Goal: Information Seeking & Learning: Learn about a topic

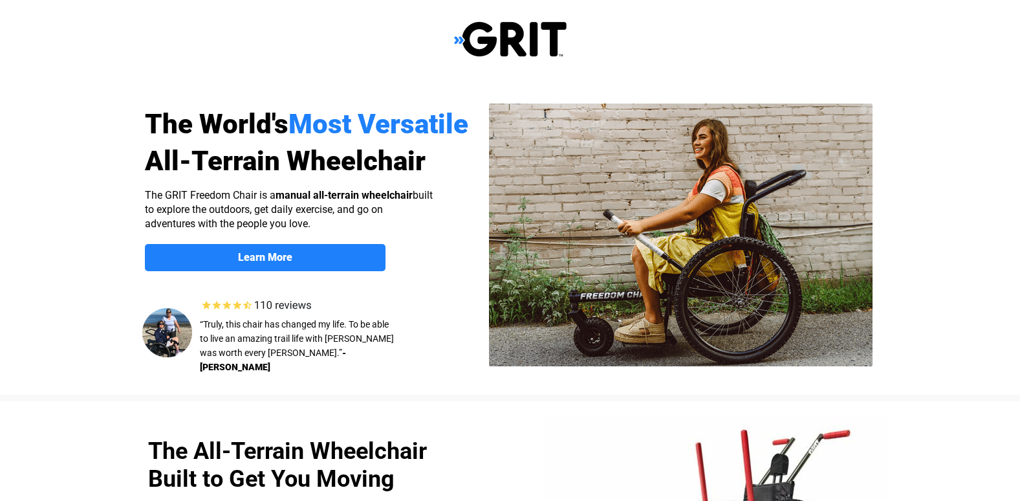
scroll to position [130, 0]
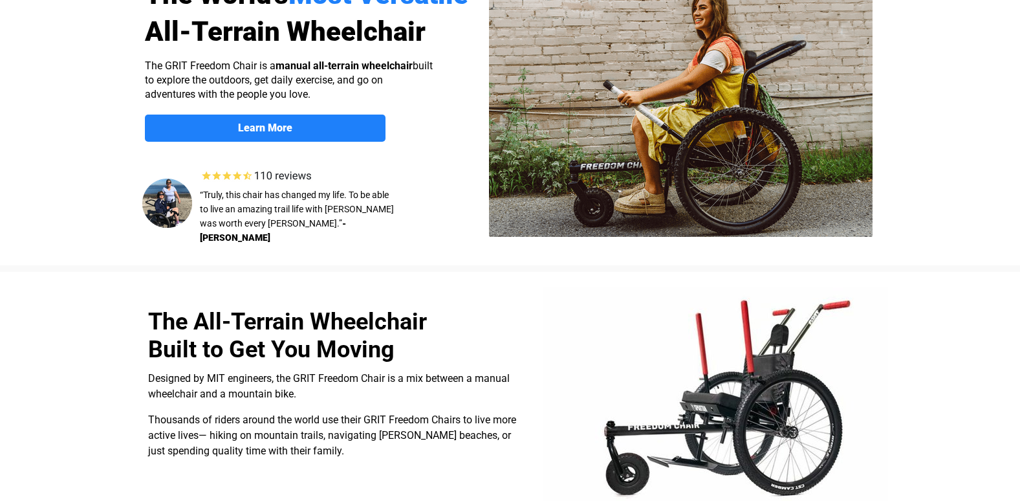
select select "US"
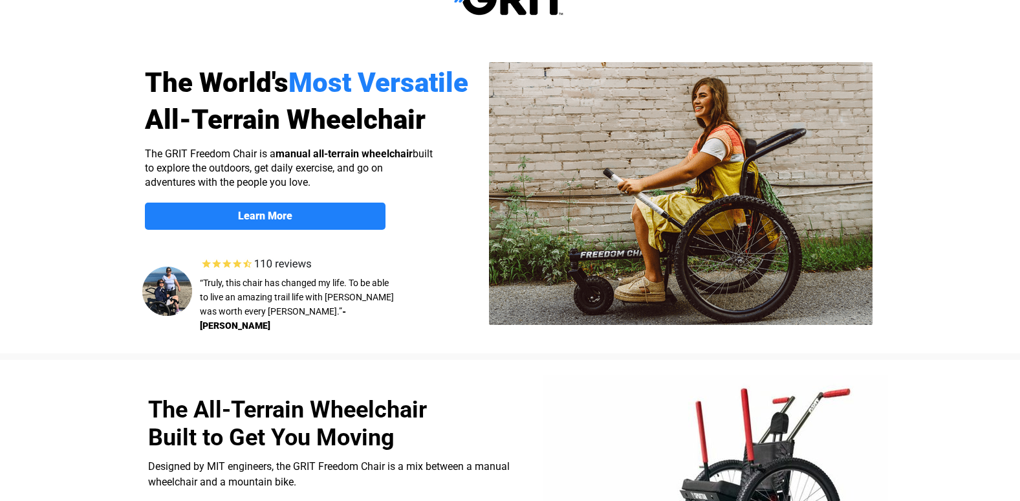
scroll to position [34, 0]
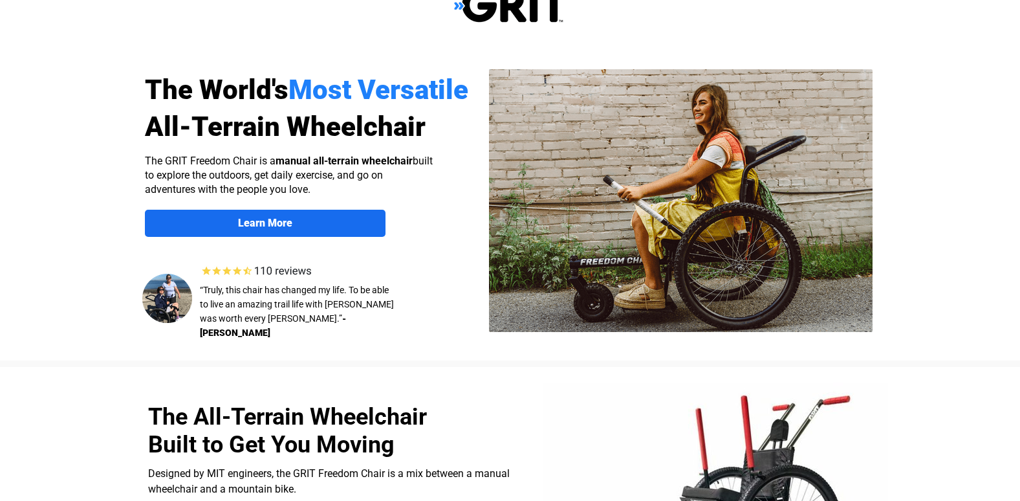
click at [271, 223] on strong "Learn More" at bounding box center [265, 223] width 54 height 12
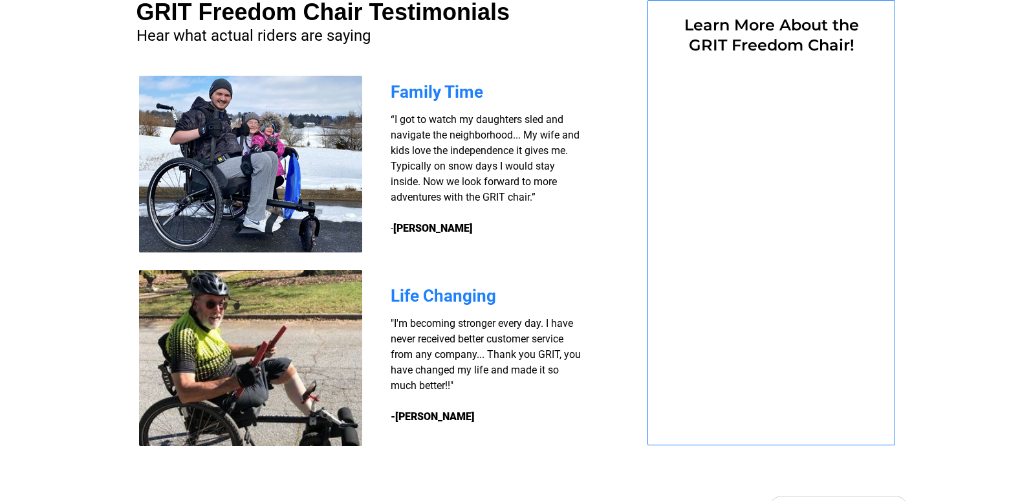
select select "US"
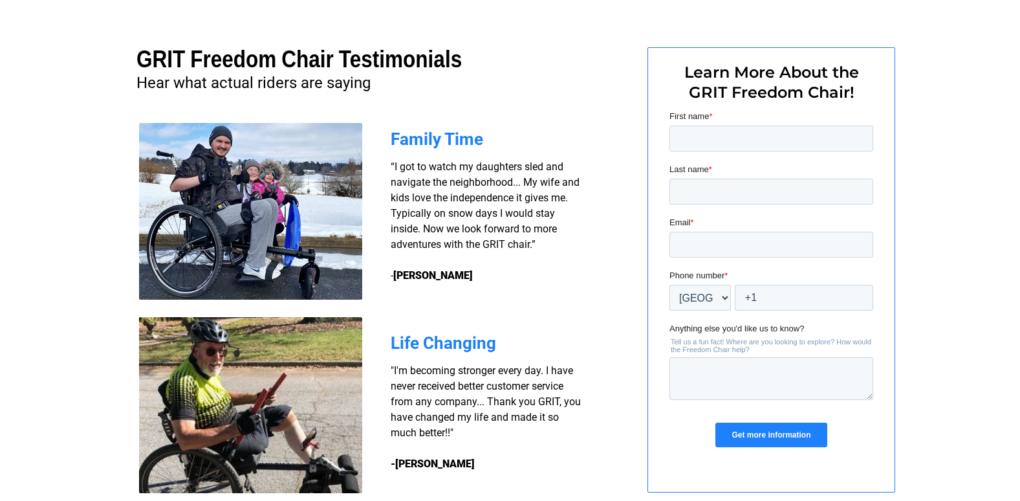
scroll to position [940, 0]
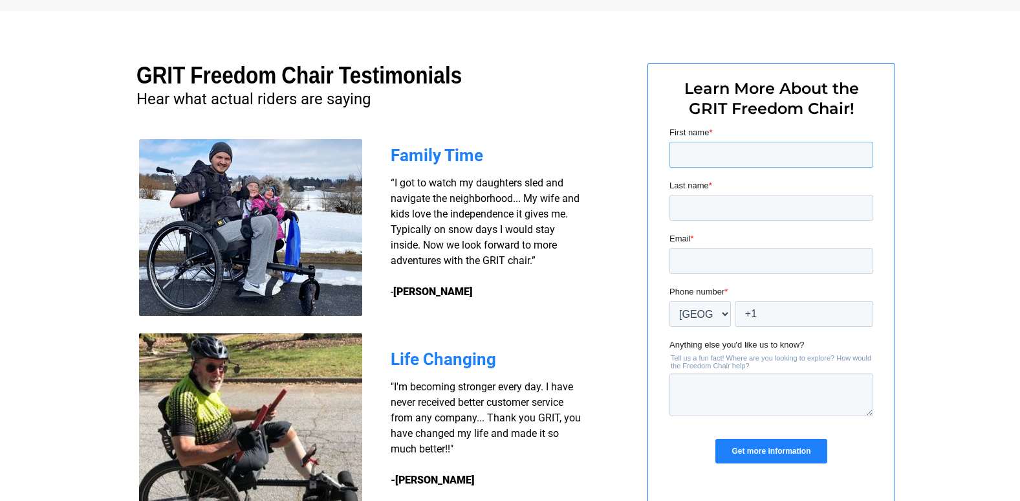
click at [719, 149] on input "First name *" at bounding box center [771, 155] width 204 height 26
type input "Barry"
click at [699, 208] on input "Last name *" at bounding box center [771, 208] width 204 height 26
type input "Stafford"
click at [722, 258] on input "Email *" at bounding box center [771, 261] width 204 height 26
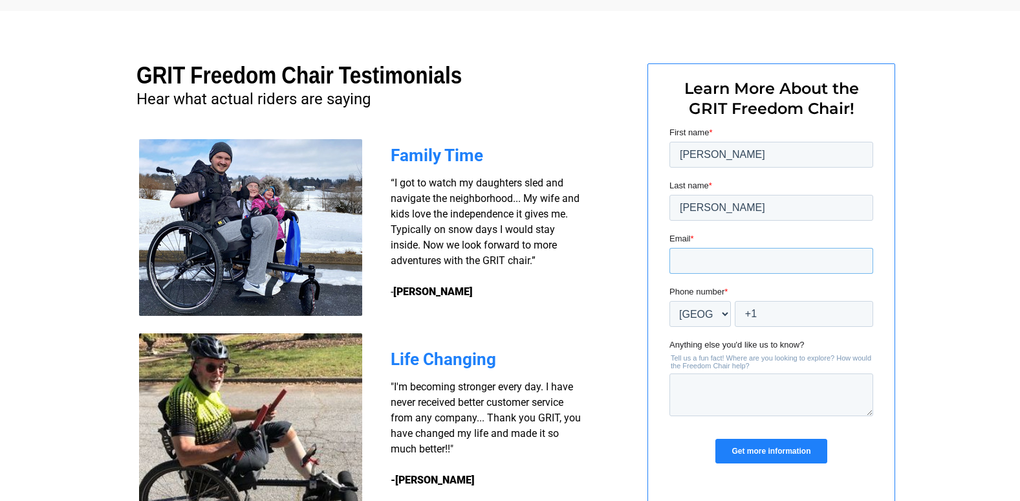
type input "Bfd1640@aol.com"
click at [772, 315] on input "+1" at bounding box center [803, 314] width 138 height 26
type input "+1 5085961370"
click at [781, 449] on input "Get more information" at bounding box center [770, 451] width 111 height 25
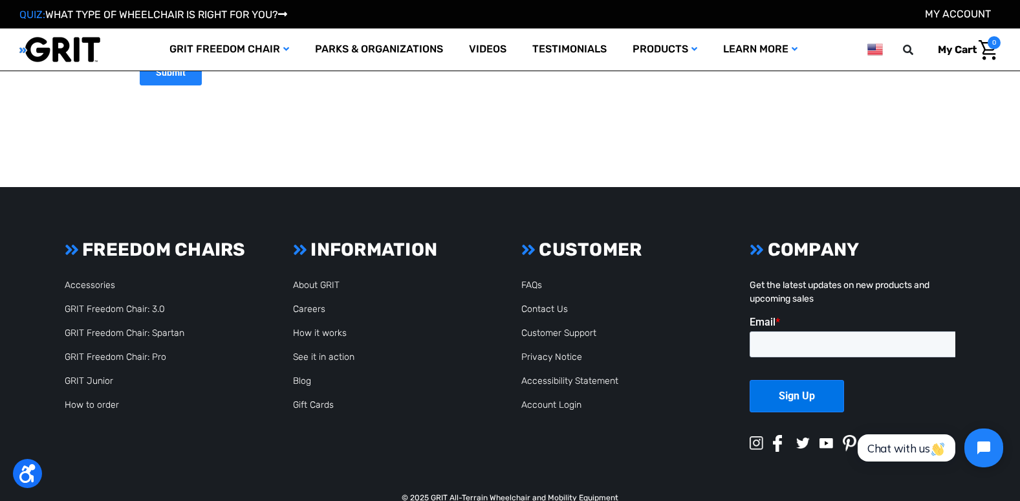
scroll to position [622, 0]
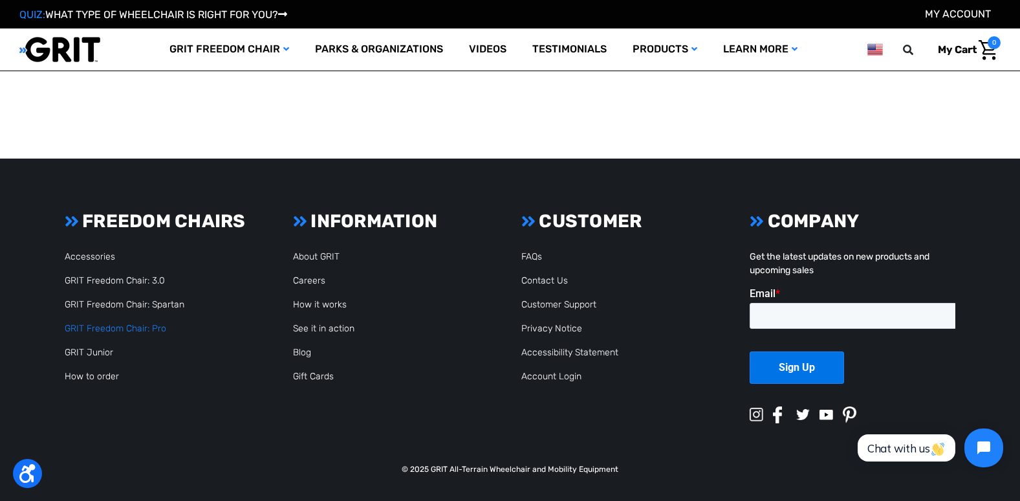
click at [128, 328] on link "GRIT Freedom Chair: Pro" at bounding box center [116, 328] width 102 height 11
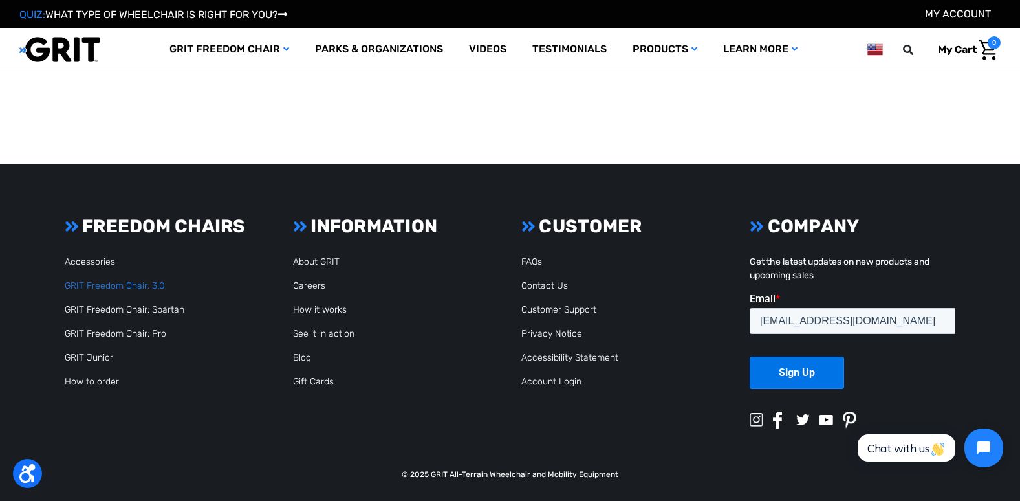
click at [117, 285] on link "GRIT Freedom Chair: 3.0" at bounding box center [115, 285] width 100 height 11
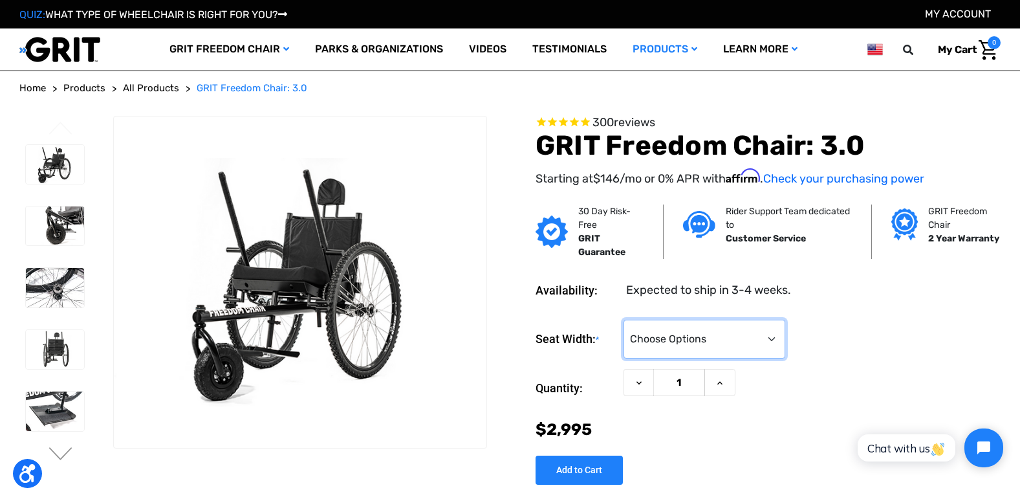
click at [772, 337] on select "Choose Options 16" 18" 20"" at bounding box center [705, 339] width 162 height 39
select select "326"
click at [624, 320] on select "Choose Options 16" 18" 20"" at bounding box center [705, 339] width 162 height 39
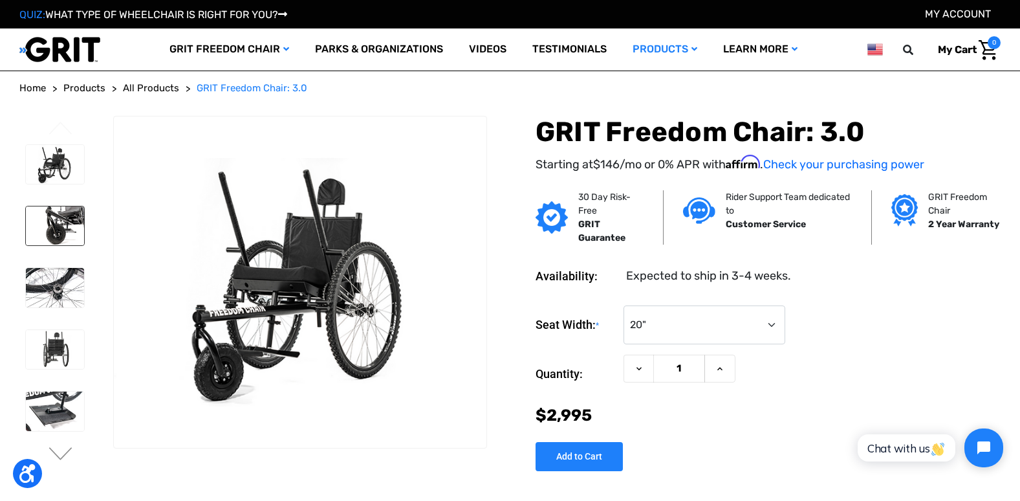
click at [50, 223] on img at bounding box center [55, 225] width 58 height 39
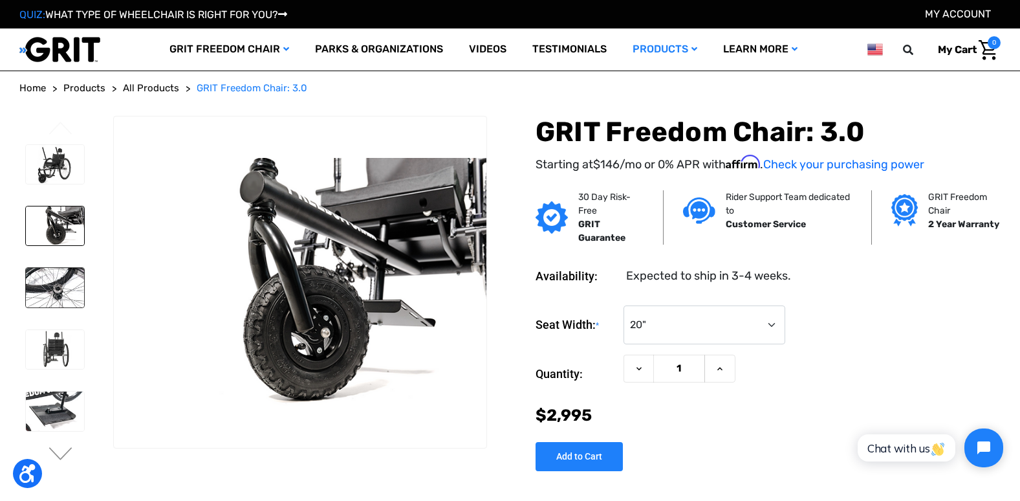
click at [64, 296] on img at bounding box center [55, 287] width 58 height 39
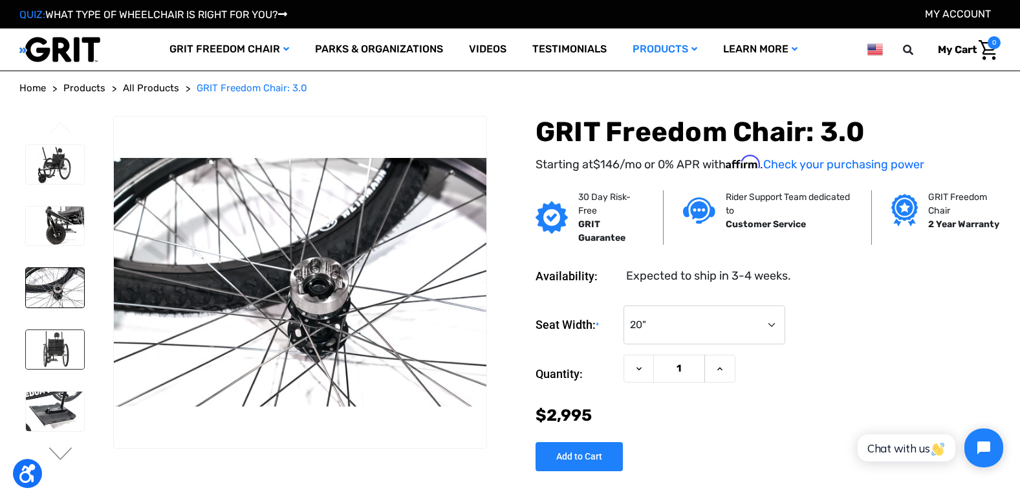
click at [62, 355] on img at bounding box center [55, 349] width 58 height 39
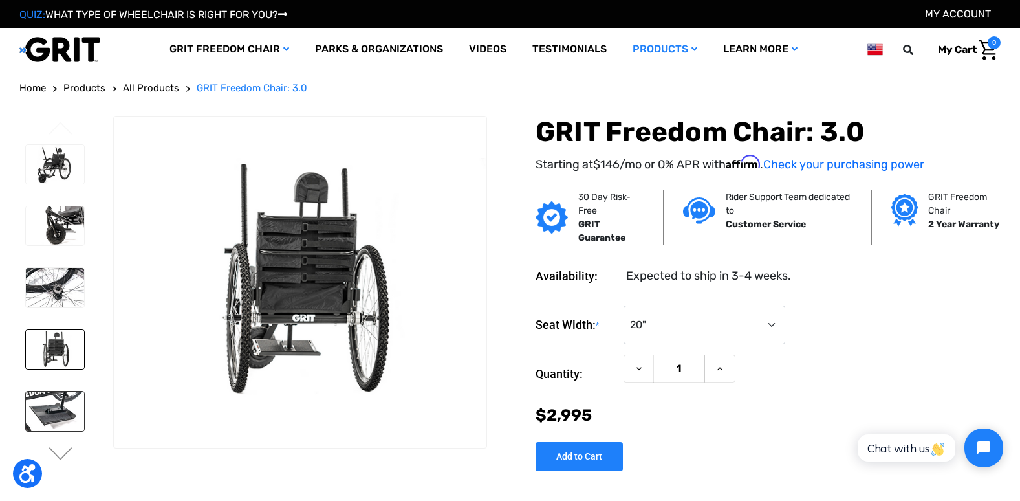
click at [56, 409] on img at bounding box center [55, 410] width 58 height 39
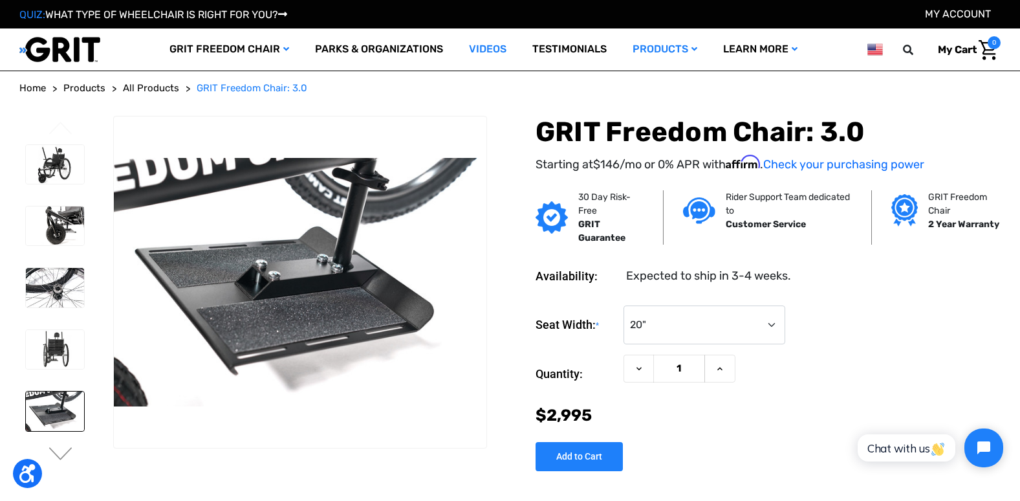
click at [481, 45] on link "Videos" at bounding box center [487, 49] width 63 height 42
